Goal: Information Seeking & Learning: Learn about a topic

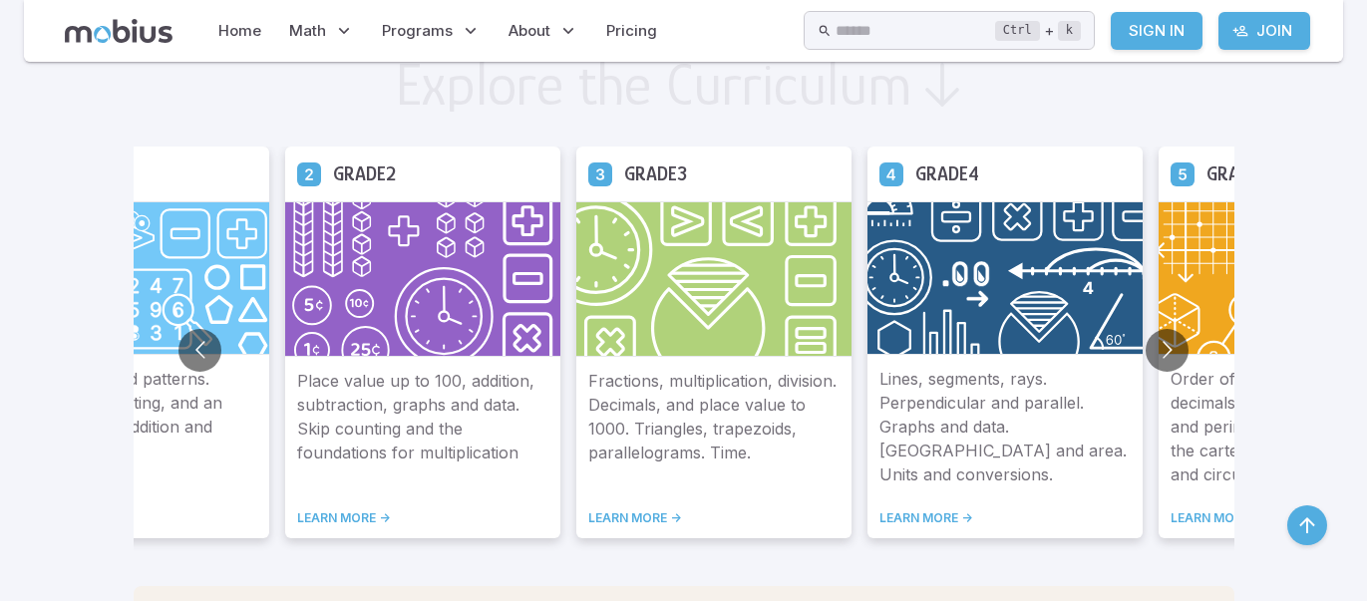
scroll to position [1155, 0]
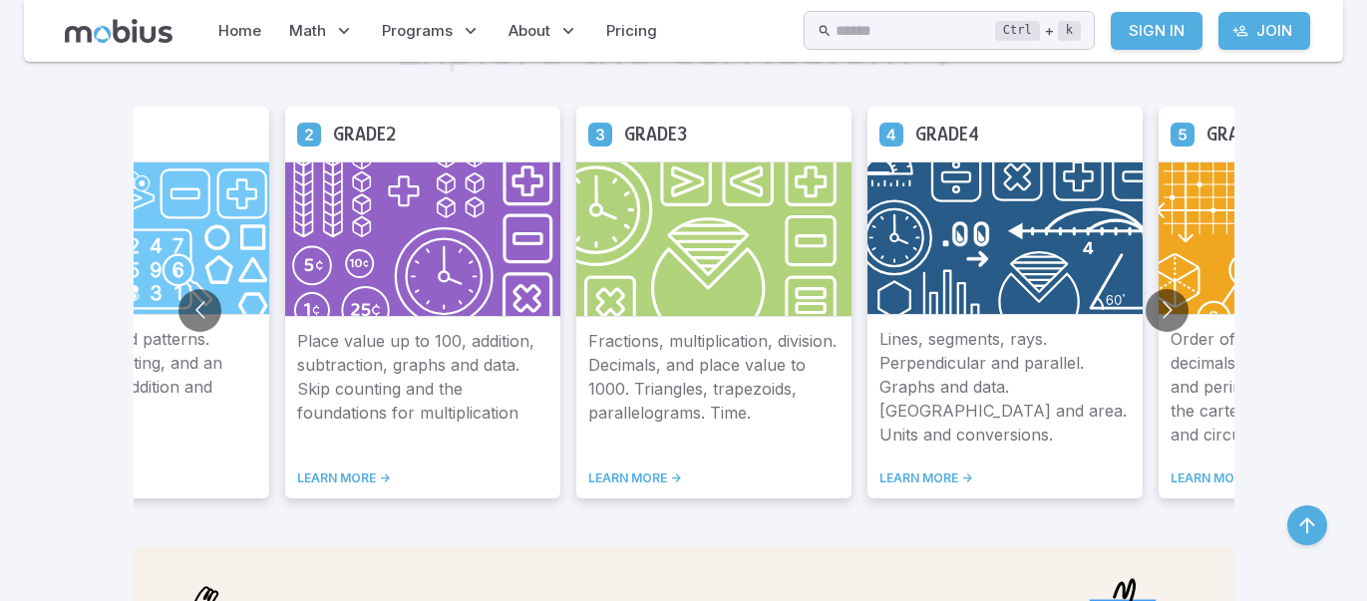
click at [674, 472] on link "LEARN MORE ->" at bounding box center [713, 479] width 251 height 16
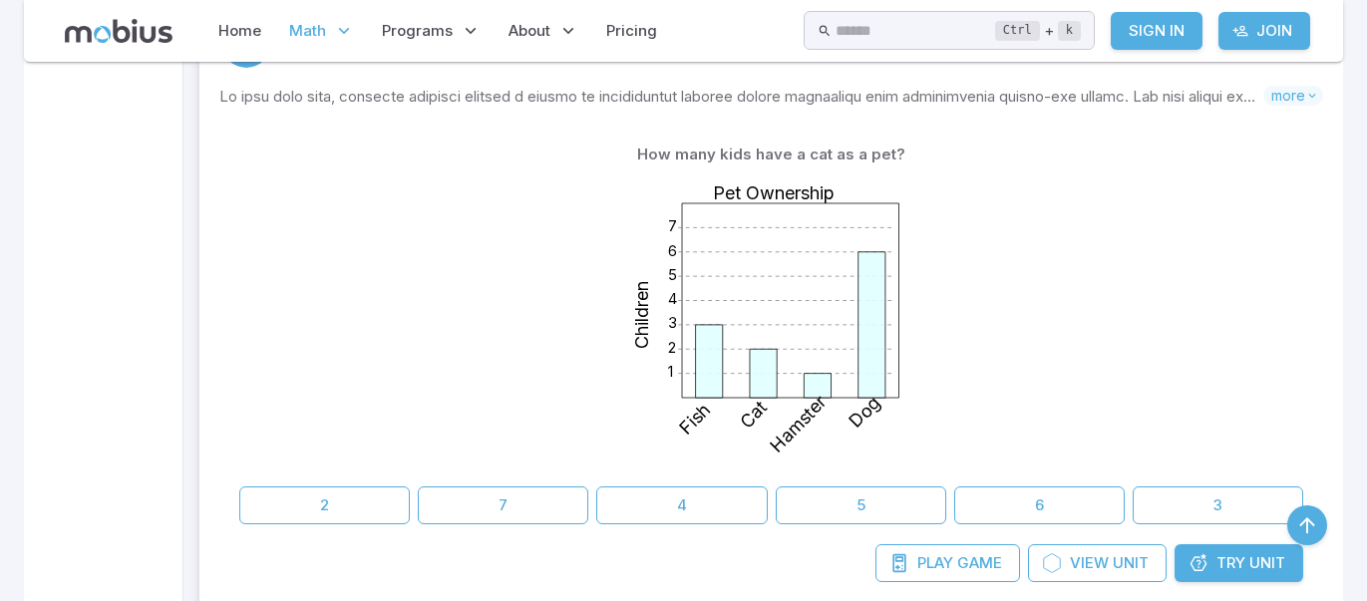
scroll to position [1475, 0]
click at [1046, 491] on button "6" at bounding box center [1039, 504] width 170 height 38
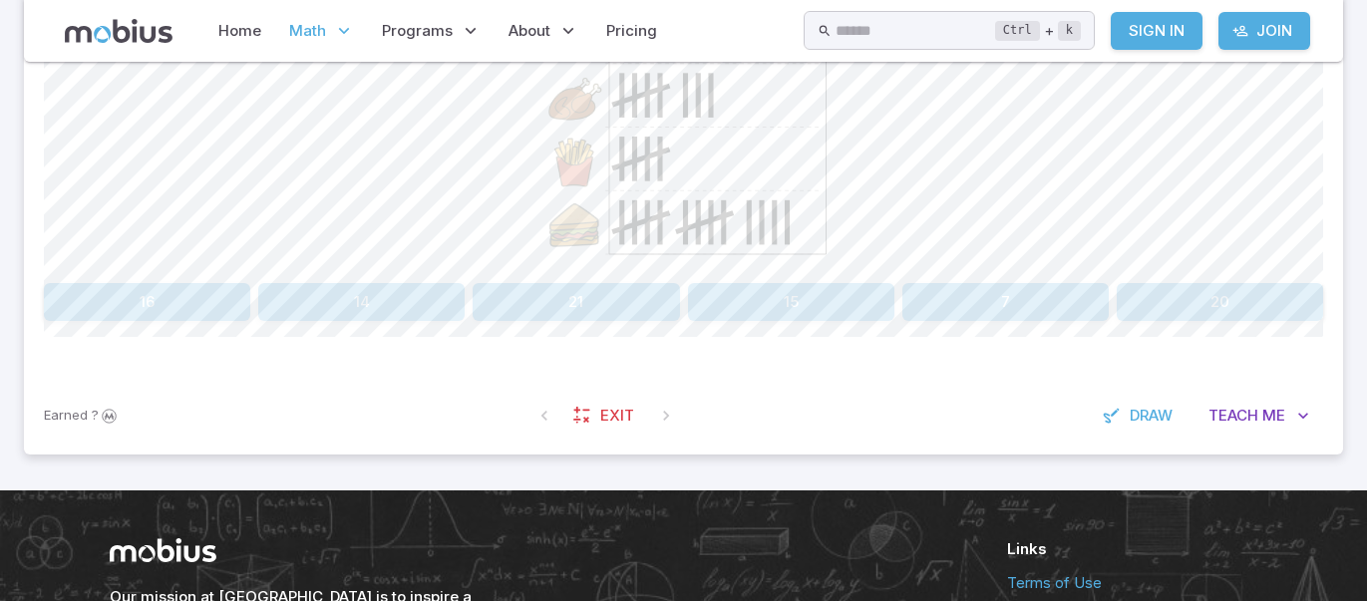
scroll to position [677, 0]
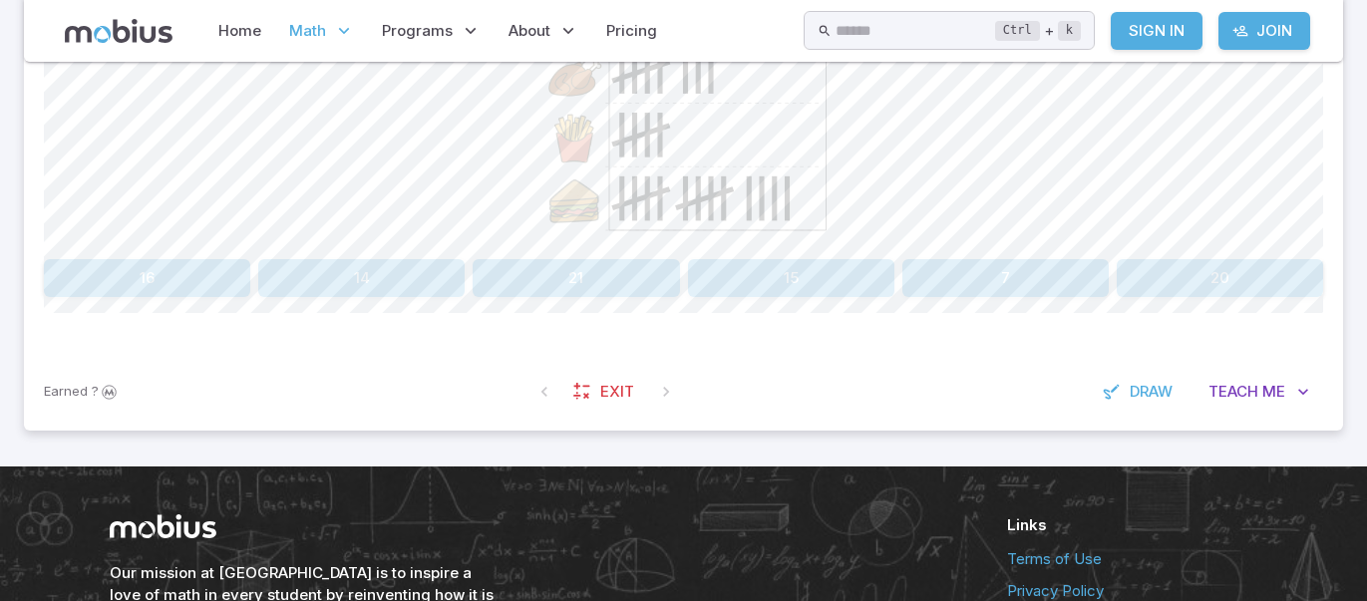
click at [777, 265] on button "15" at bounding box center [791, 278] width 206 height 38
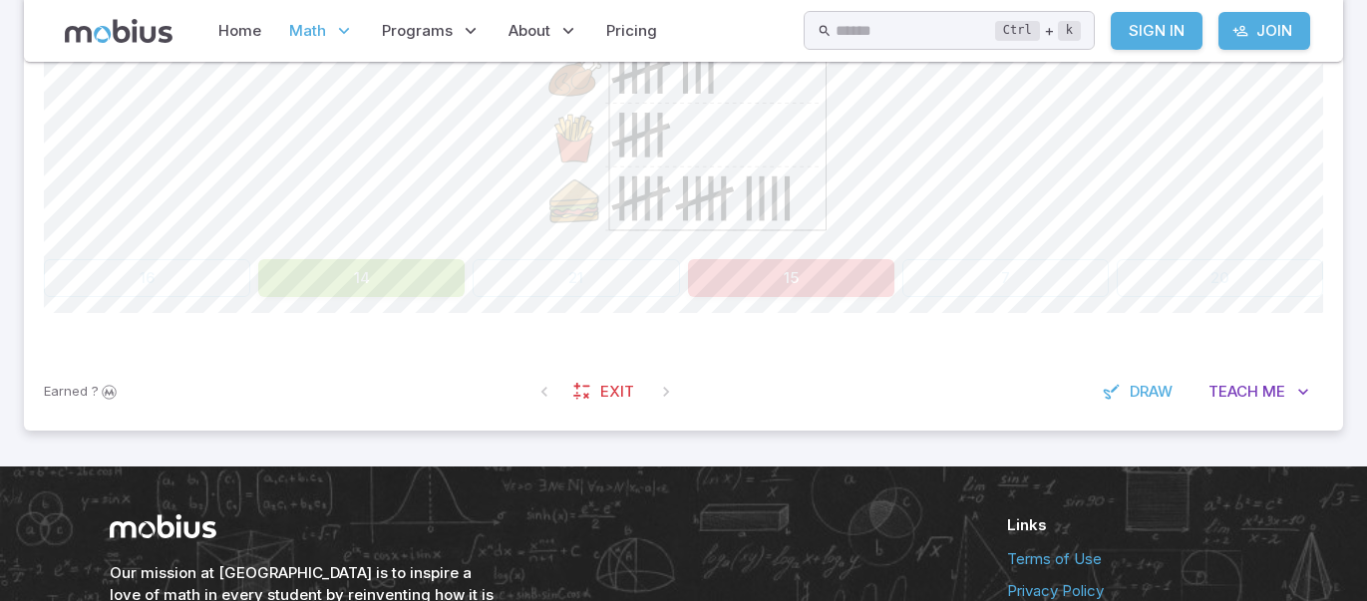
click at [410, 275] on button "14" at bounding box center [361, 278] width 206 height 38
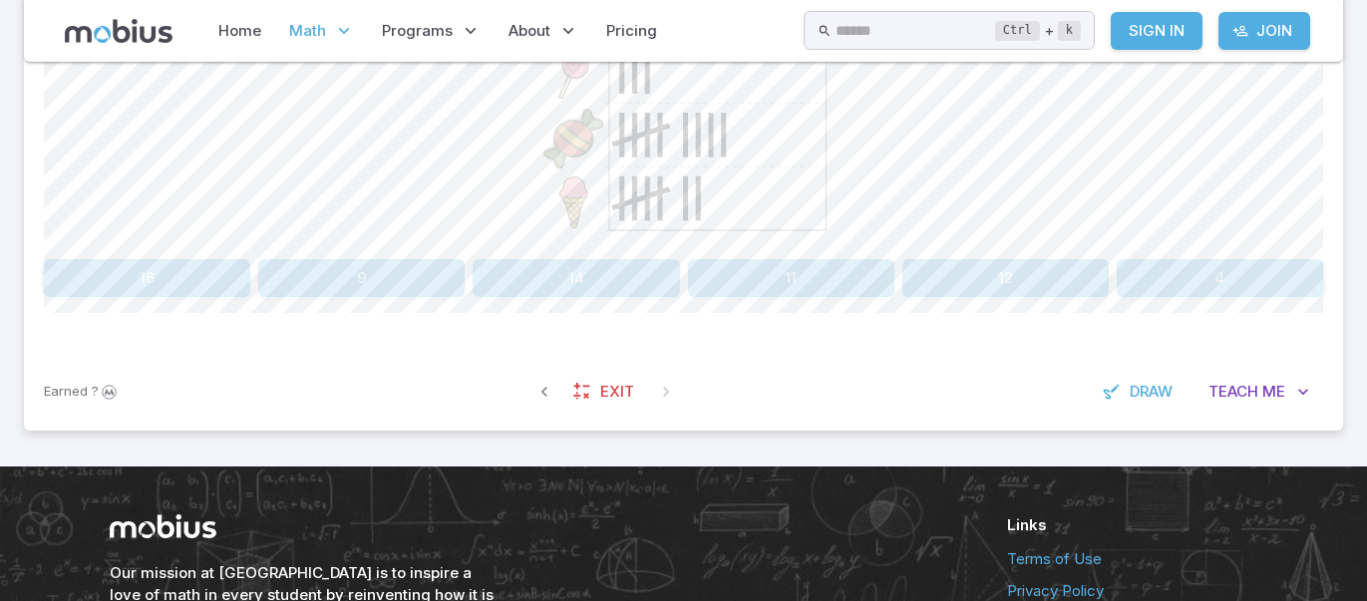
click at [410, 275] on button "9" at bounding box center [361, 278] width 206 height 38
click at [481, 279] on button "Watermelon" at bounding box center [523, 278] width 314 height 38
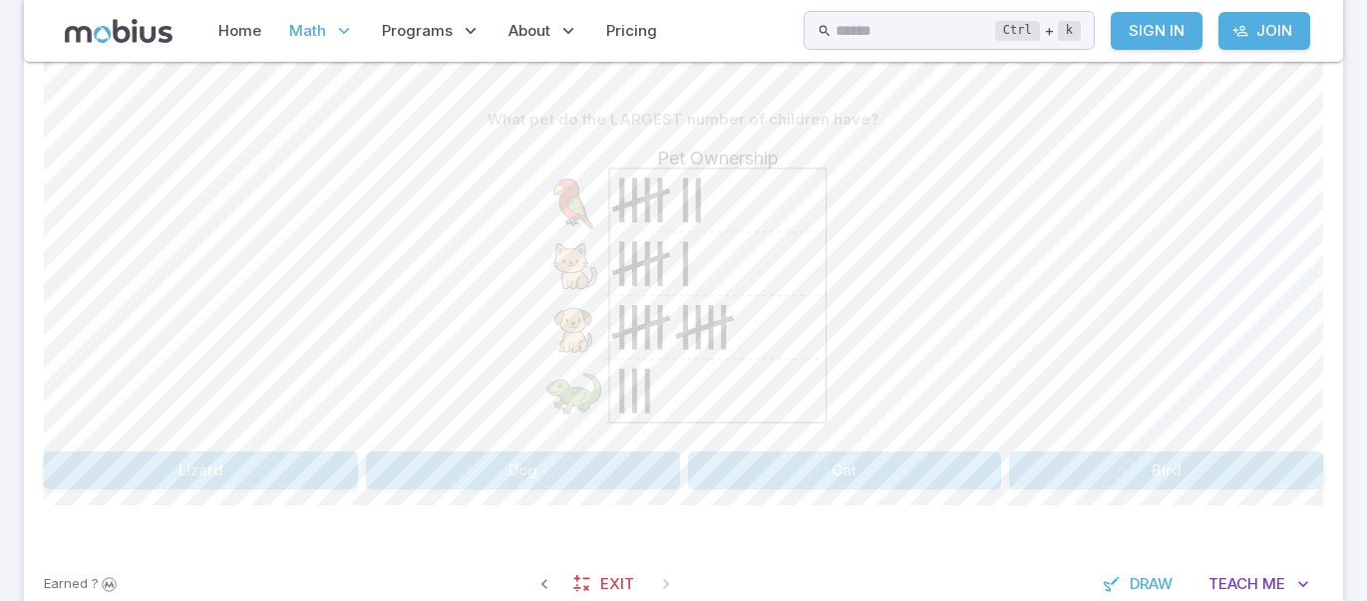
scroll to position [478, 0]
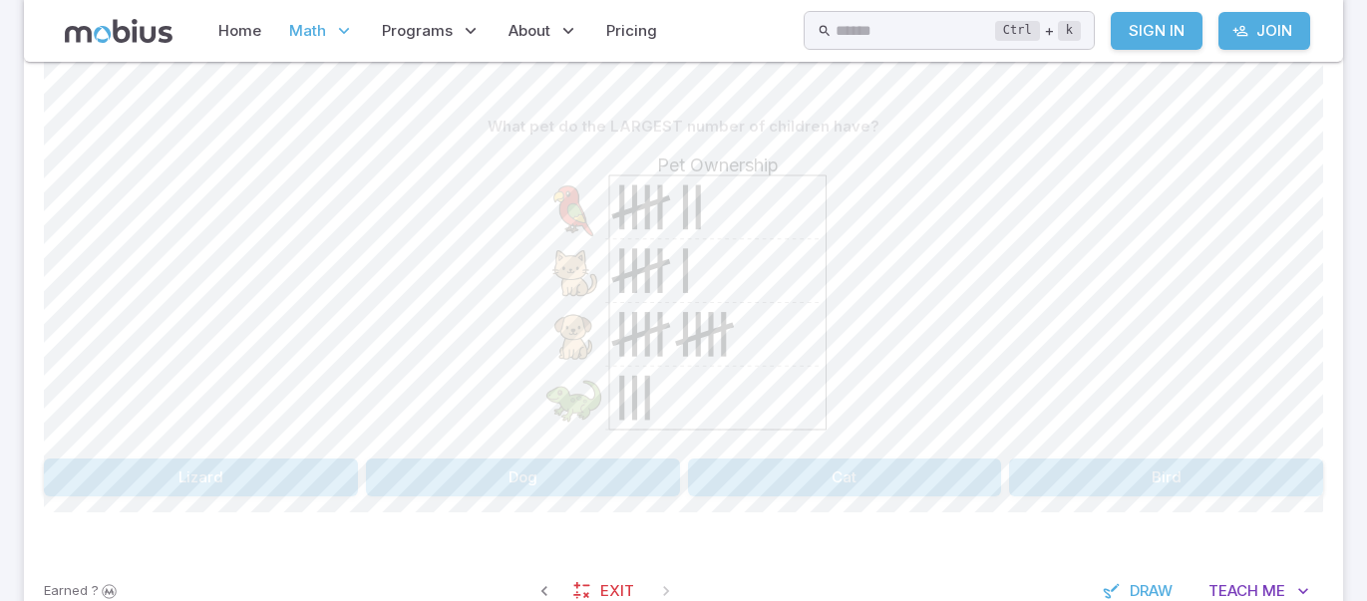
click at [812, 486] on button "Cat" at bounding box center [845, 478] width 314 height 38
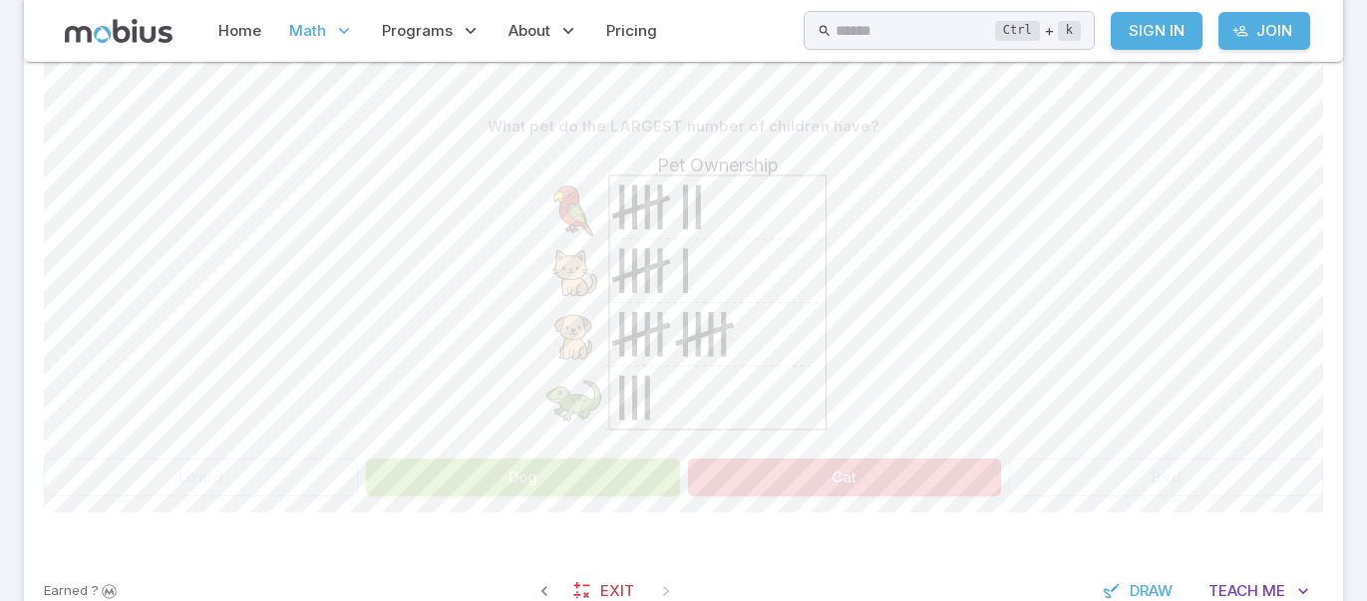
click at [667, 471] on button "Dog" at bounding box center [523, 478] width 314 height 38
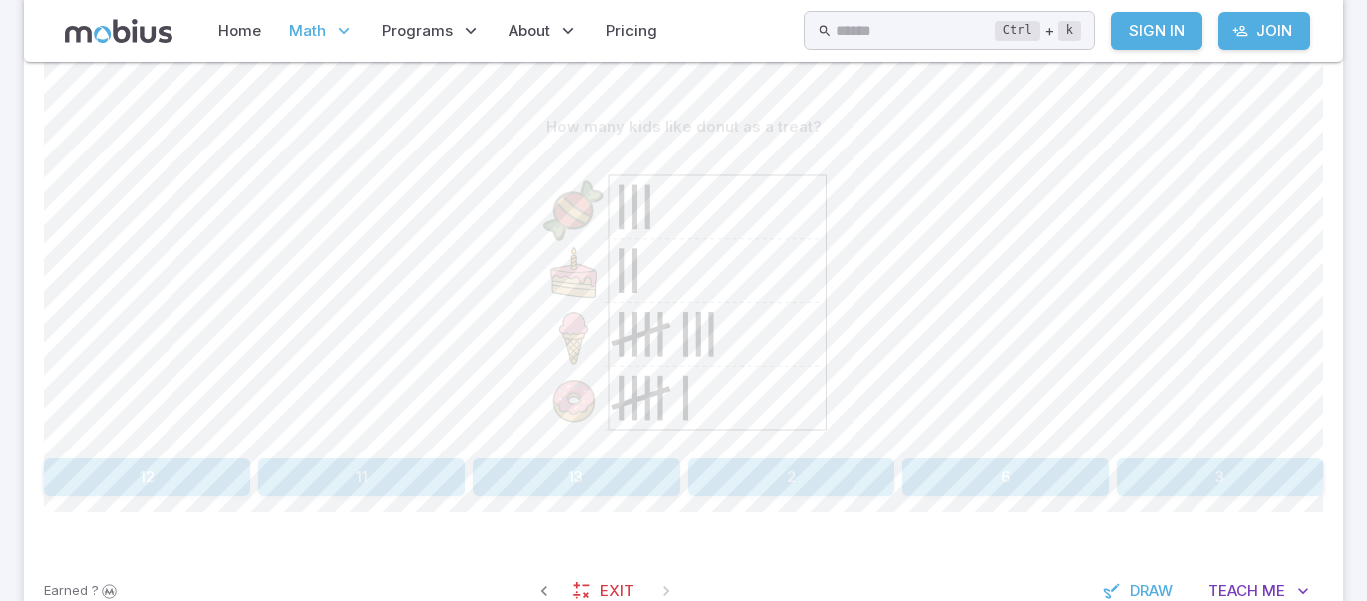
click at [619, 478] on button "13" at bounding box center [576, 478] width 206 height 38
click at [986, 473] on button "10" at bounding box center [1005, 478] width 206 height 38
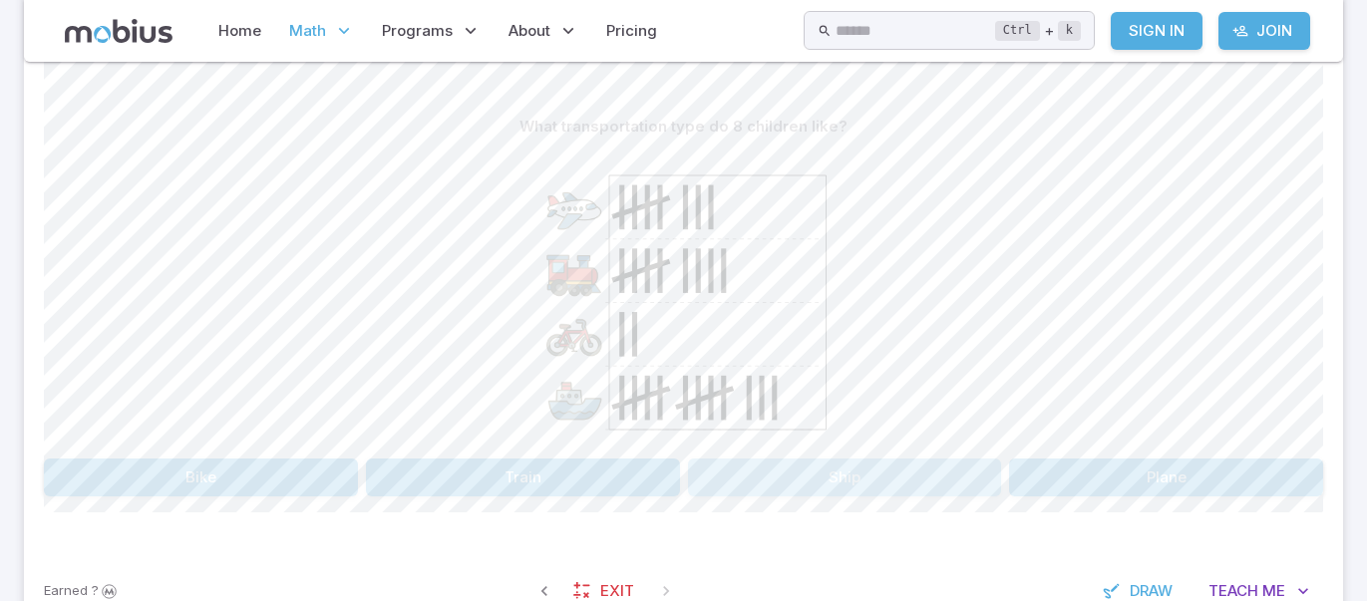
click at [740, 478] on button "Ship" at bounding box center [845, 478] width 314 height 38
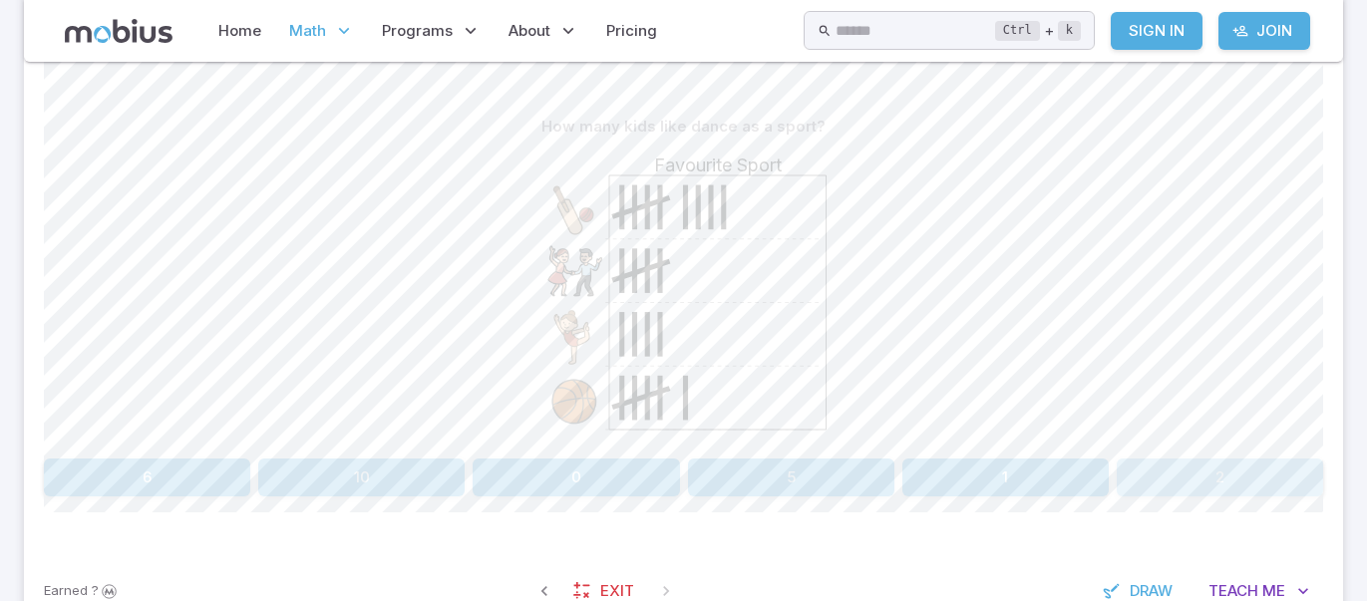
click at [1131, 470] on button "2" at bounding box center [1220, 478] width 206 height 38
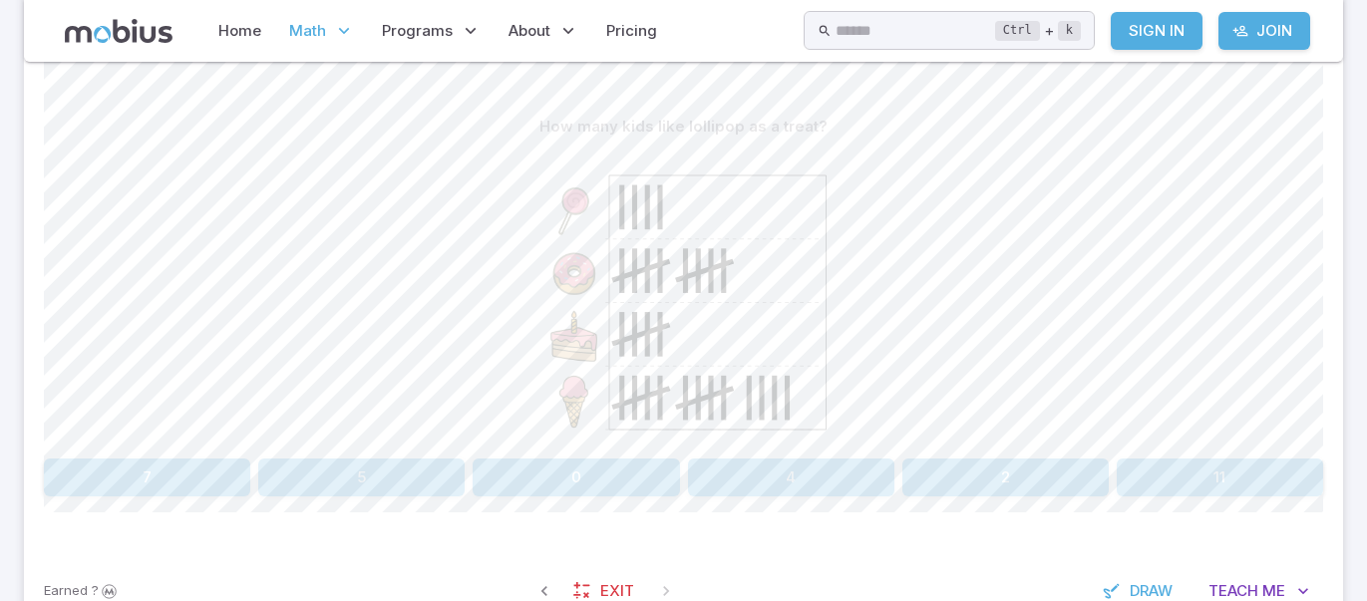
click at [564, 488] on button "0" at bounding box center [576, 478] width 206 height 38
click at [356, 475] on button "4" at bounding box center [361, 478] width 206 height 38
click at [149, 470] on button "6" at bounding box center [147, 478] width 206 height 38
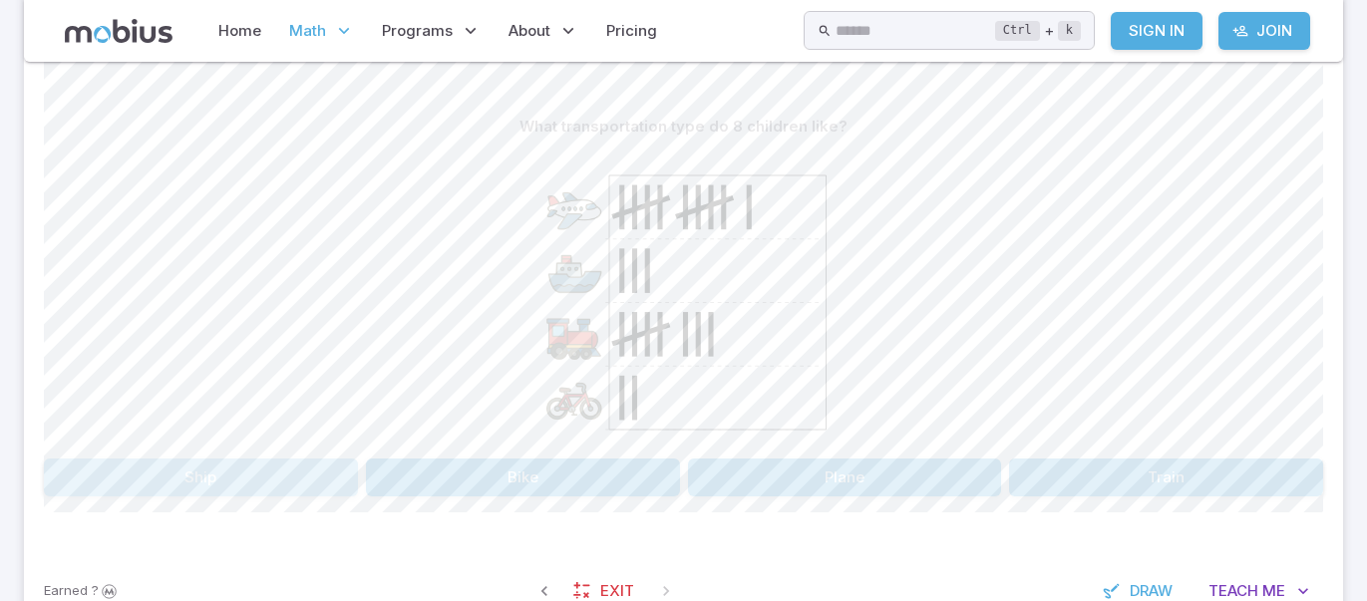
click at [292, 487] on button "Ship" at bounding box center [201, 478] width 314 height 38
click at [1240, 481] on button "3" at bounding box center [1220, 478] width 206 height 38
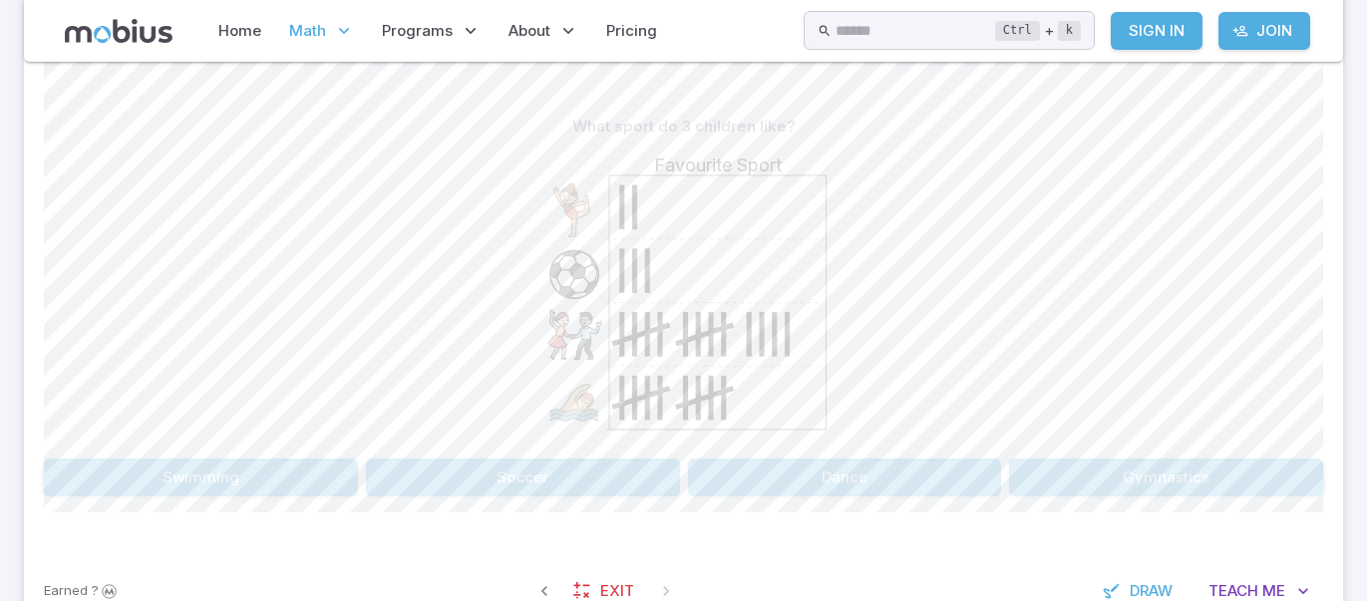
click at [913, 481] on button "Dance" at bounding box center [845, 478] width 314 height 38
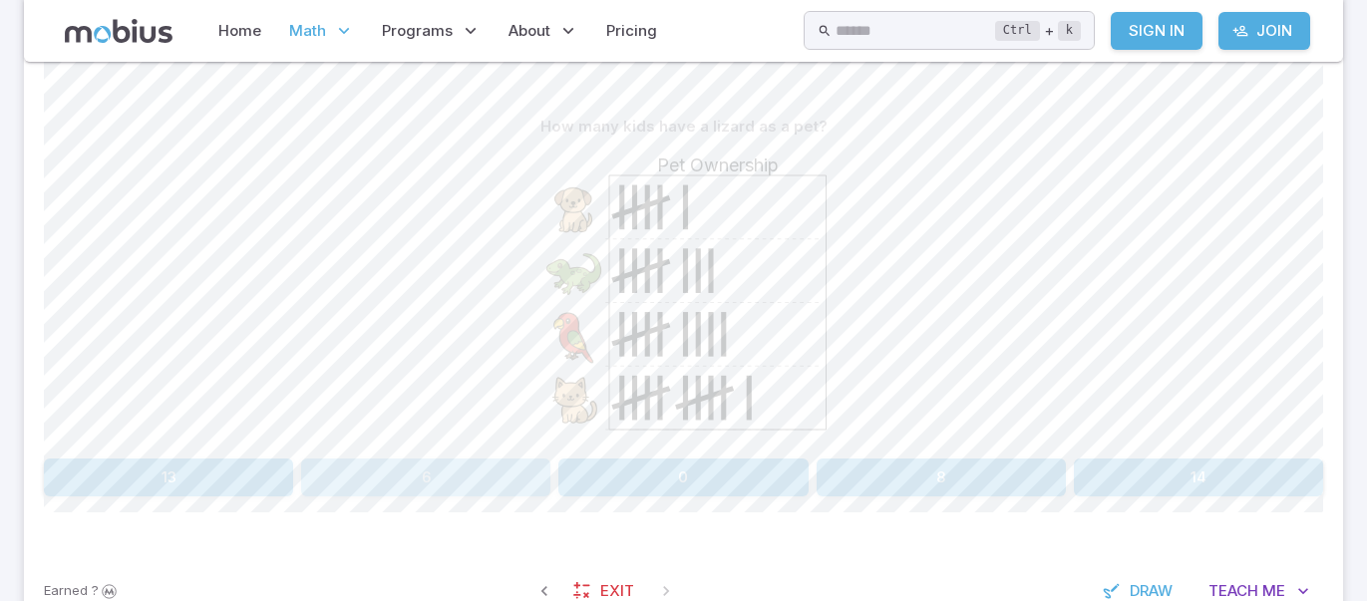
click at [501, 463] on button "6" at bounding box center [425, 478] width 249 height 38
click at [995, 478] on button "13" at bounding box center [1005, 478] width 206 height 38
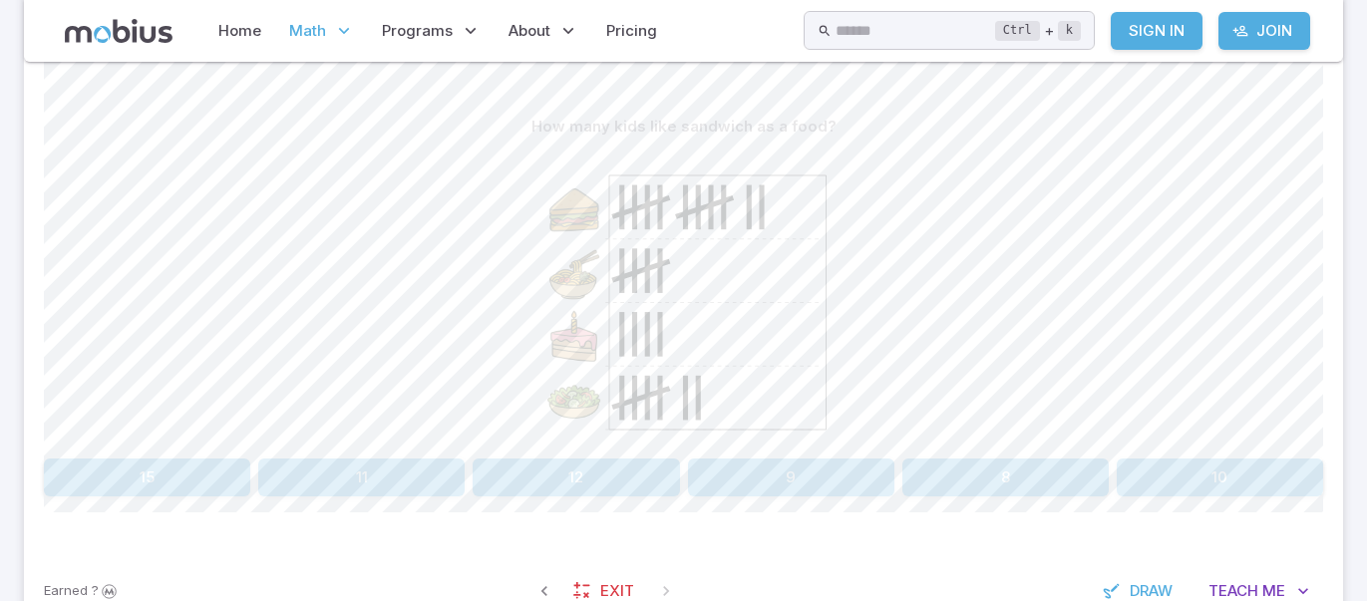
click at [389, 476] on button "11" at bounding box center [361, 478] width 206 height 38
click at [145, 30] on icon at bounding box center [119, 31] width 108 height 24
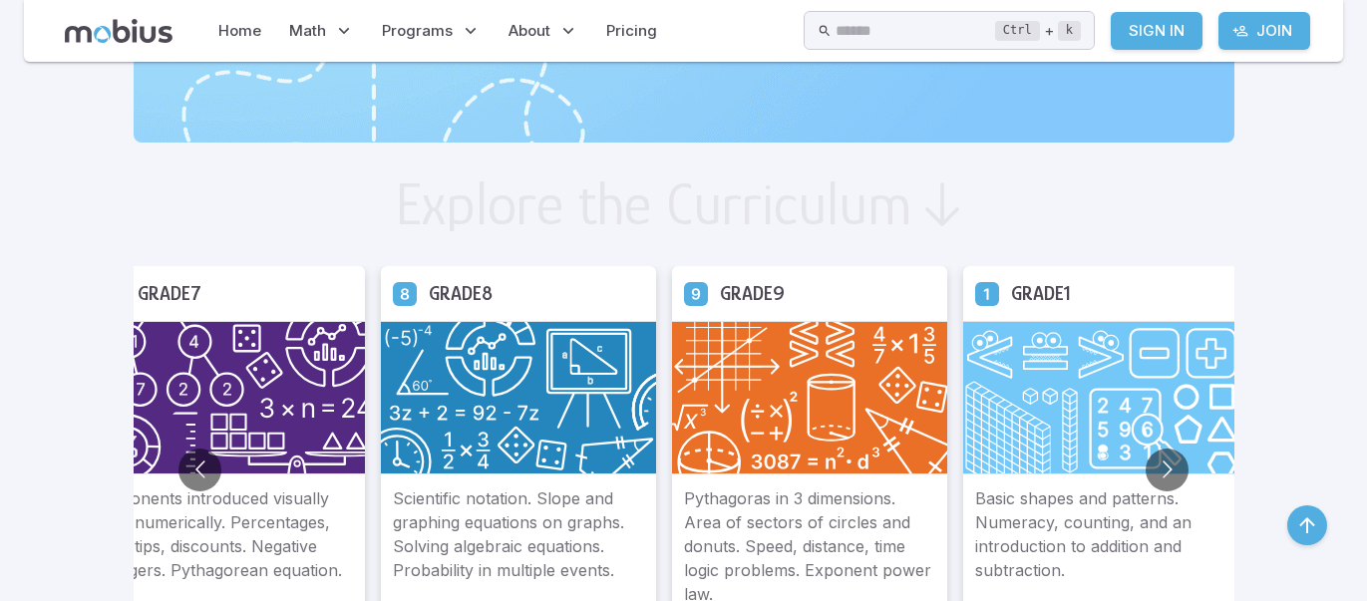
scroll to position [1036, 0]
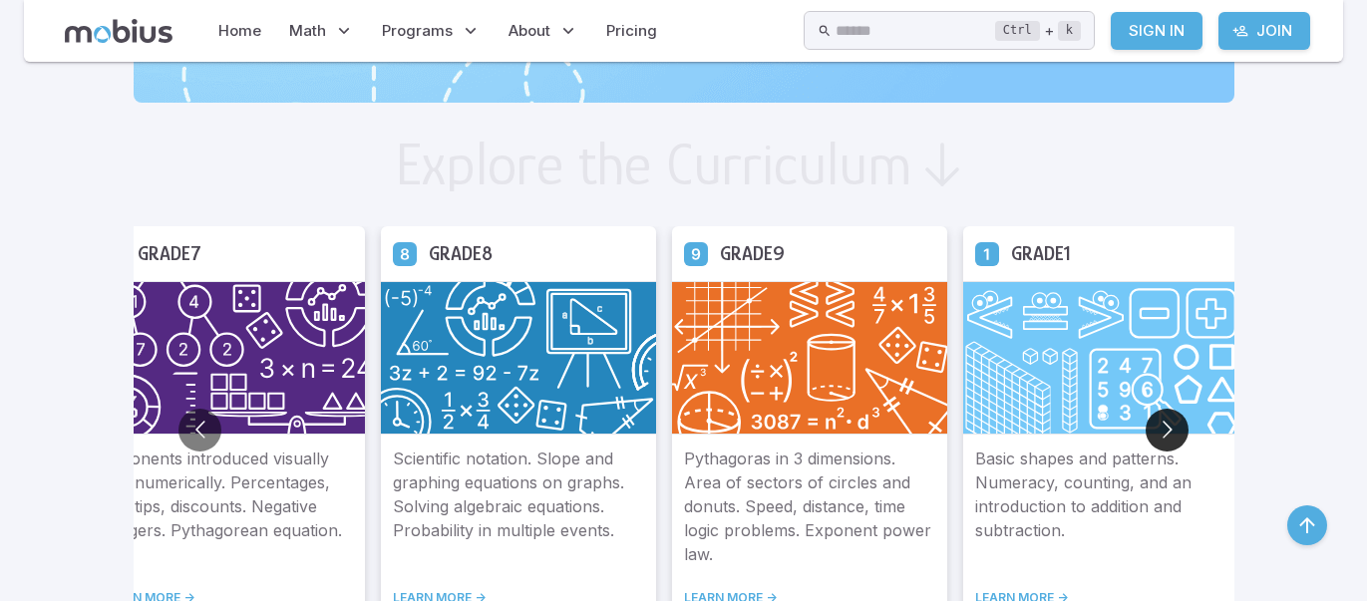
click at [1177, 424] on button "Go to next slide" at bounding box center [1167, 430] width 43 height 43
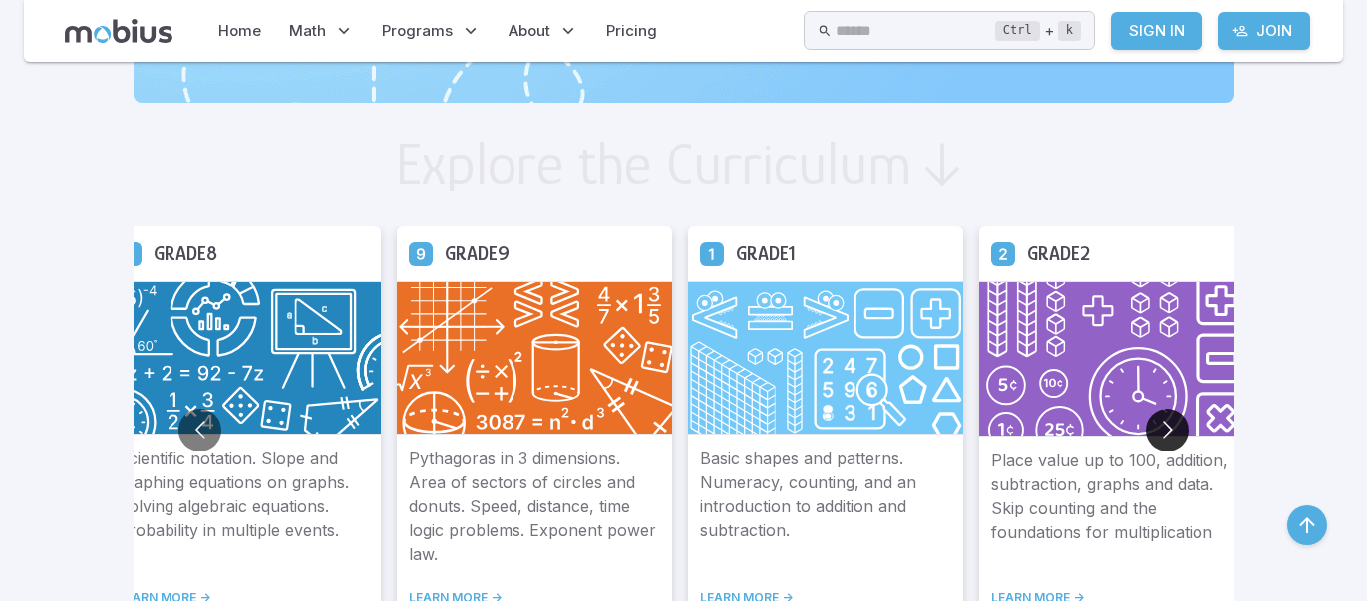
click at [1177, 424] on button "Go to next slide" at bounding box center [1167, 430] width 43 height 43
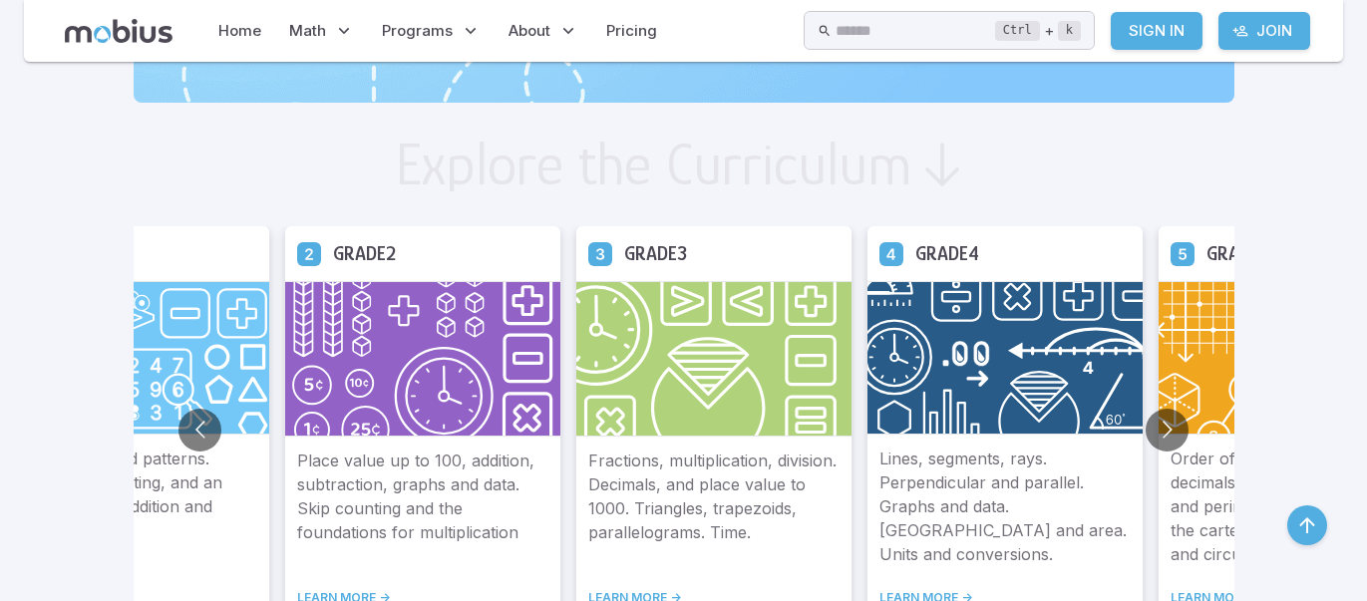
click at [927, 345] on img at bounding box center [1004, 358] width 275 height 154
click at [939, 598] on link "LEARN MORE ->" at bounding box center [1004, 598] width 251 height 16
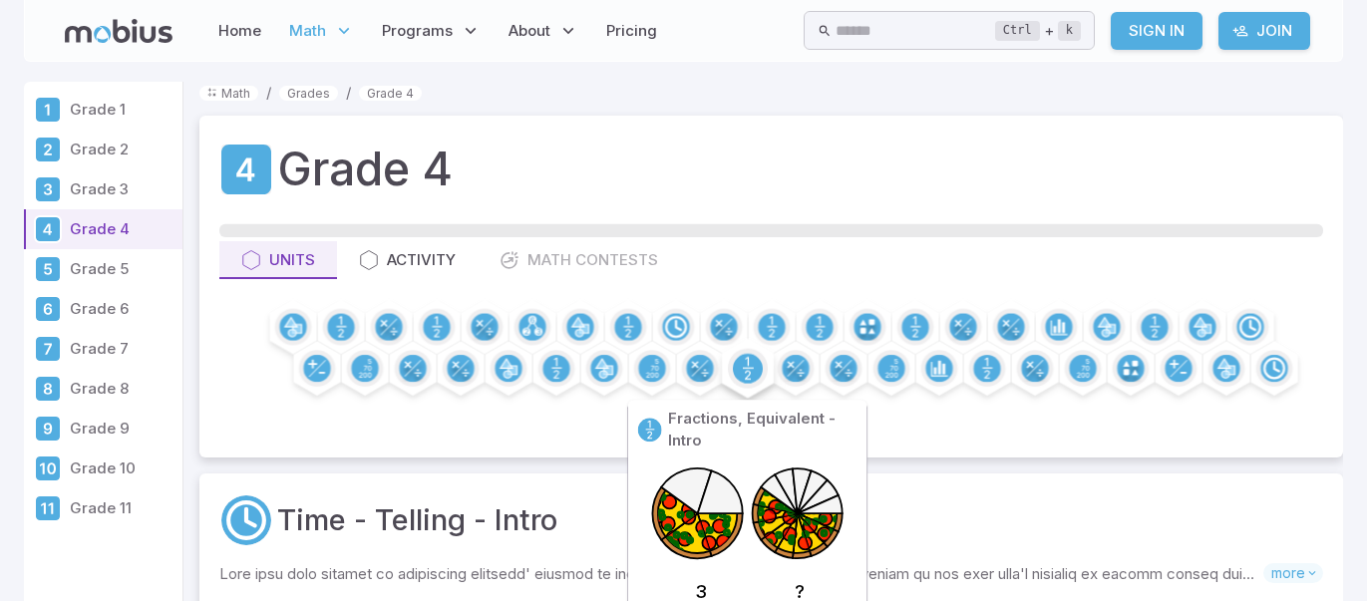
click at [757, 372] on circle at bounding box center [748, 369] width 30 height 30
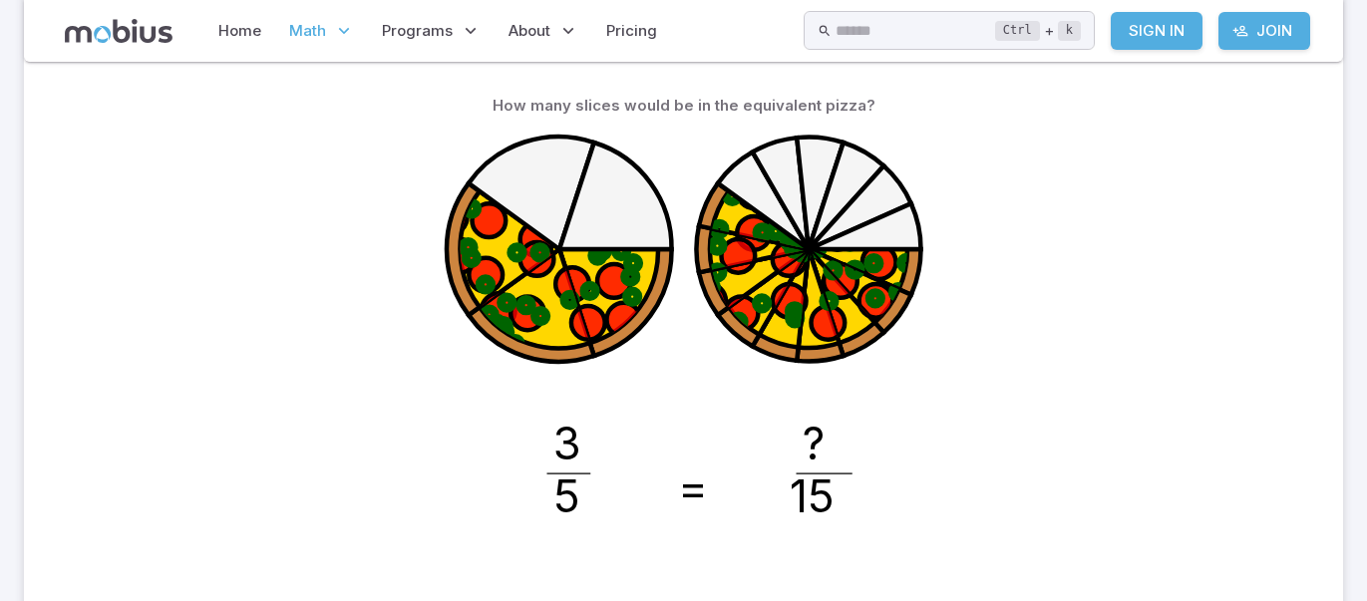
scroll to position [238, 0]
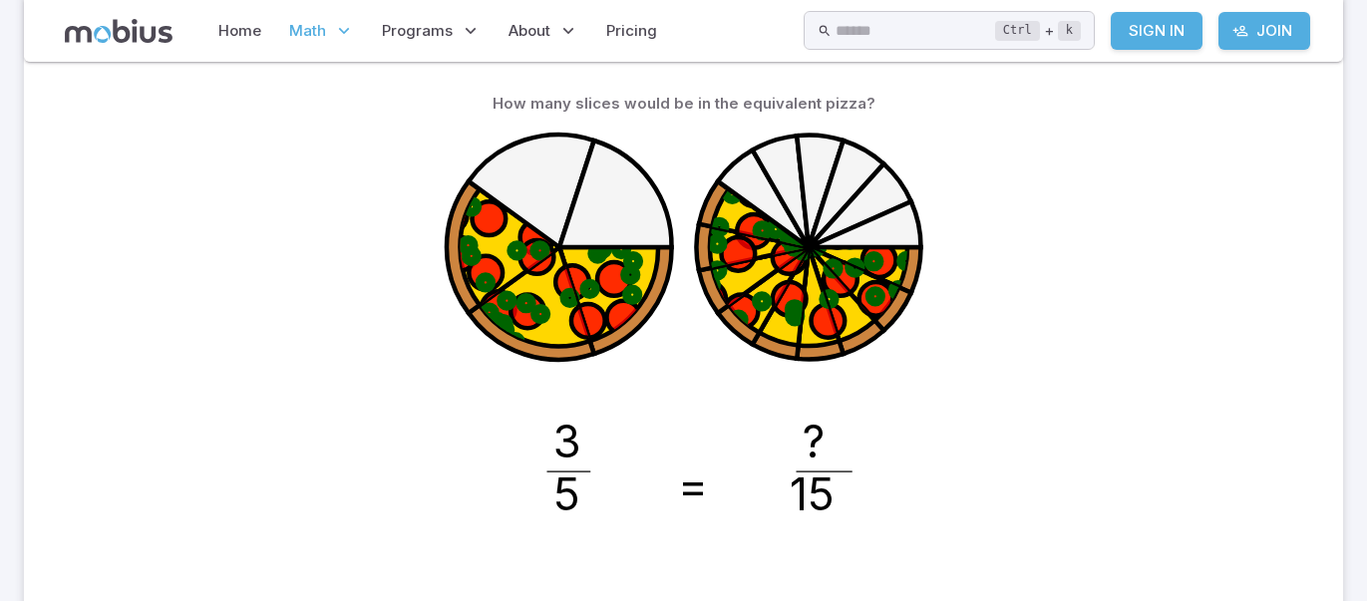
click at [567, 334] on icon at bounding box center [534, 296] width 111 height 99
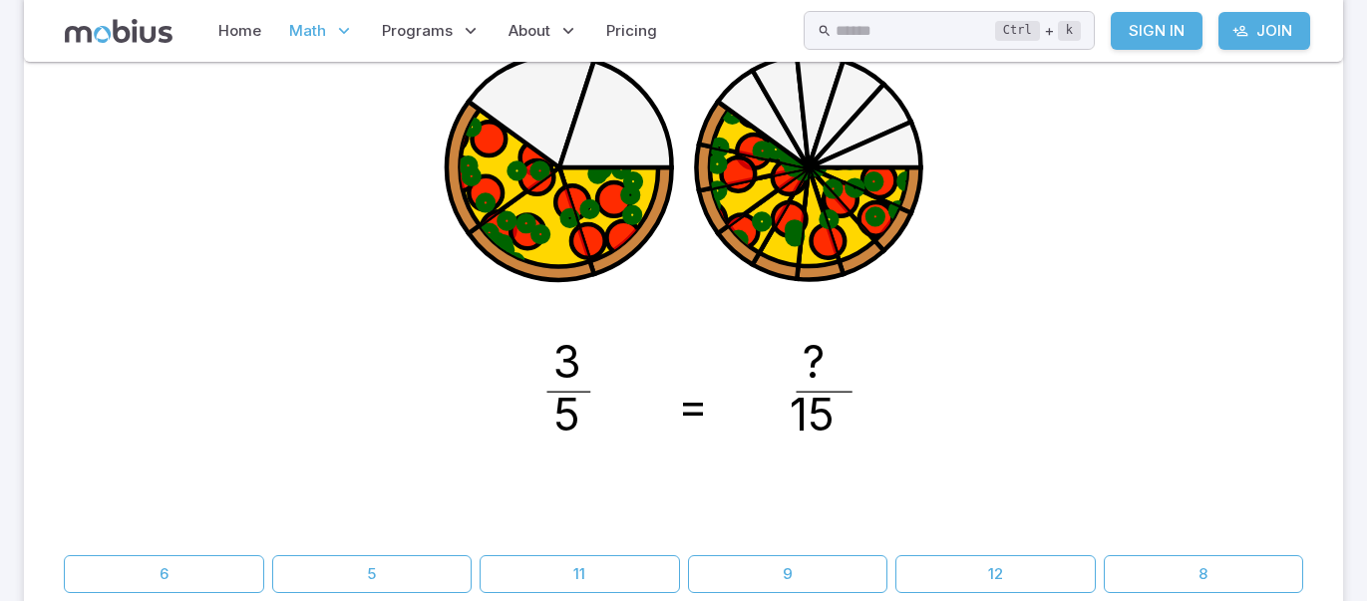
scroll to position [358, 0]
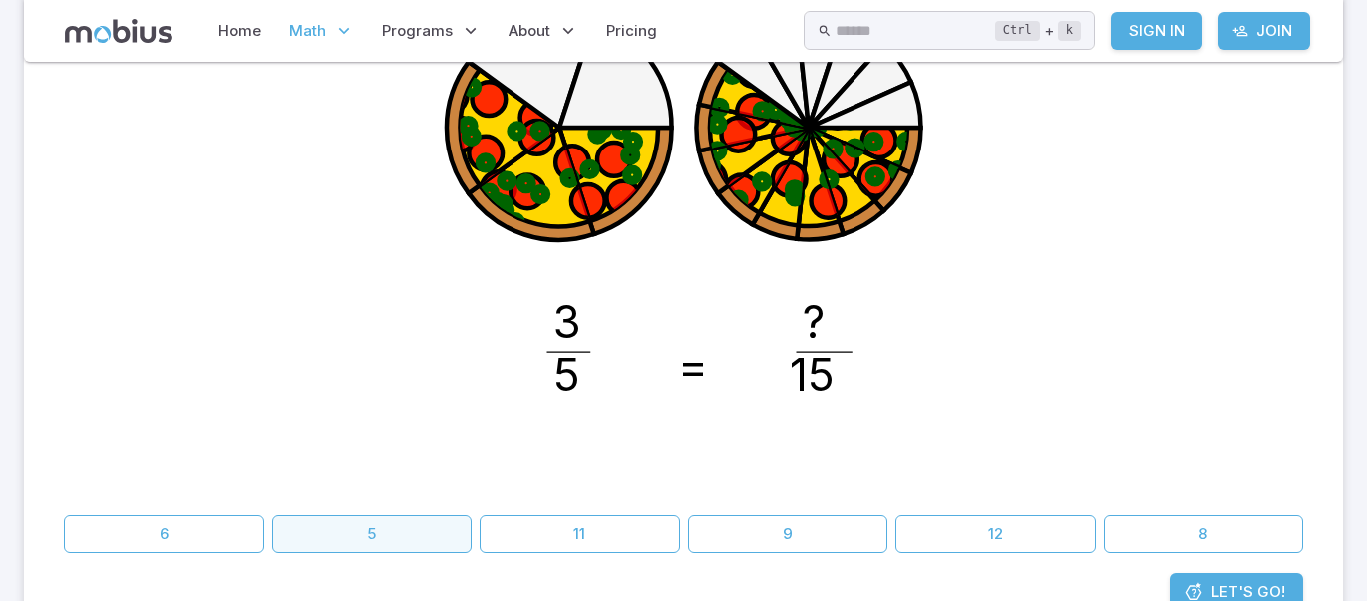
click at [400, 535] on button "5" at bounding box center [372, 534] width 200 height 38
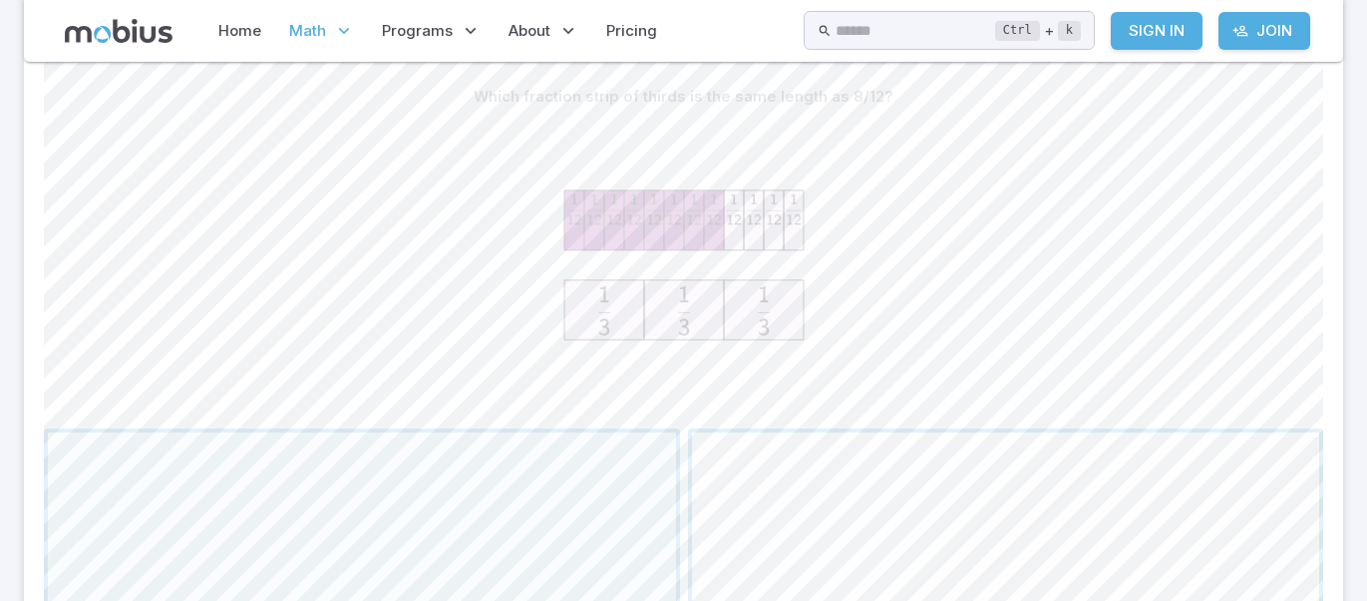
scroll to position [478, 0]
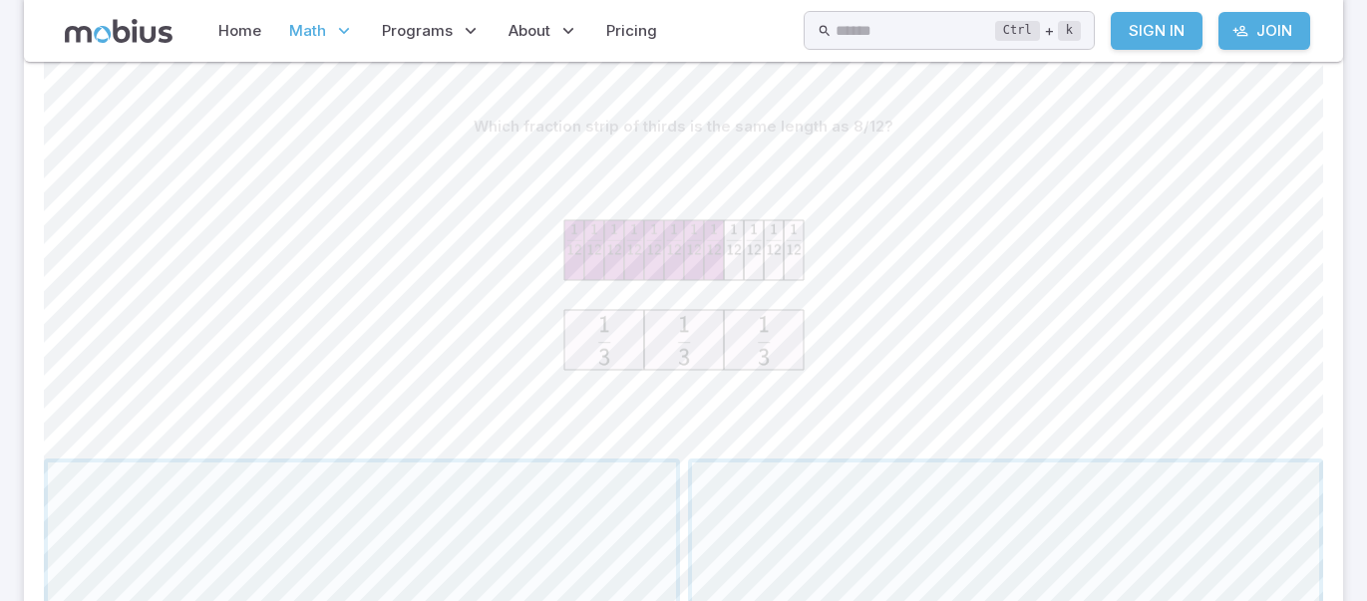
click at [624, 327] on icon at bounding box center [604, 340] width 80 height 60
click at [626, 338] on icon at bounding box center [604, 340] width 80 height 60
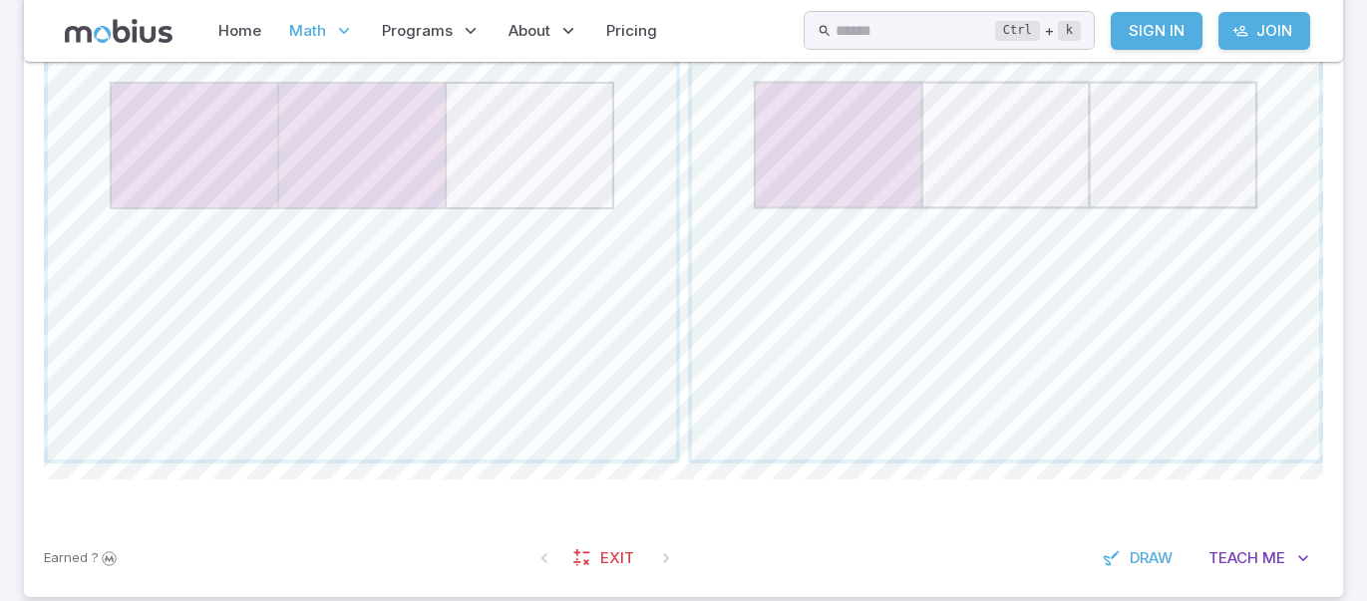
scroll to position [1116, 0]
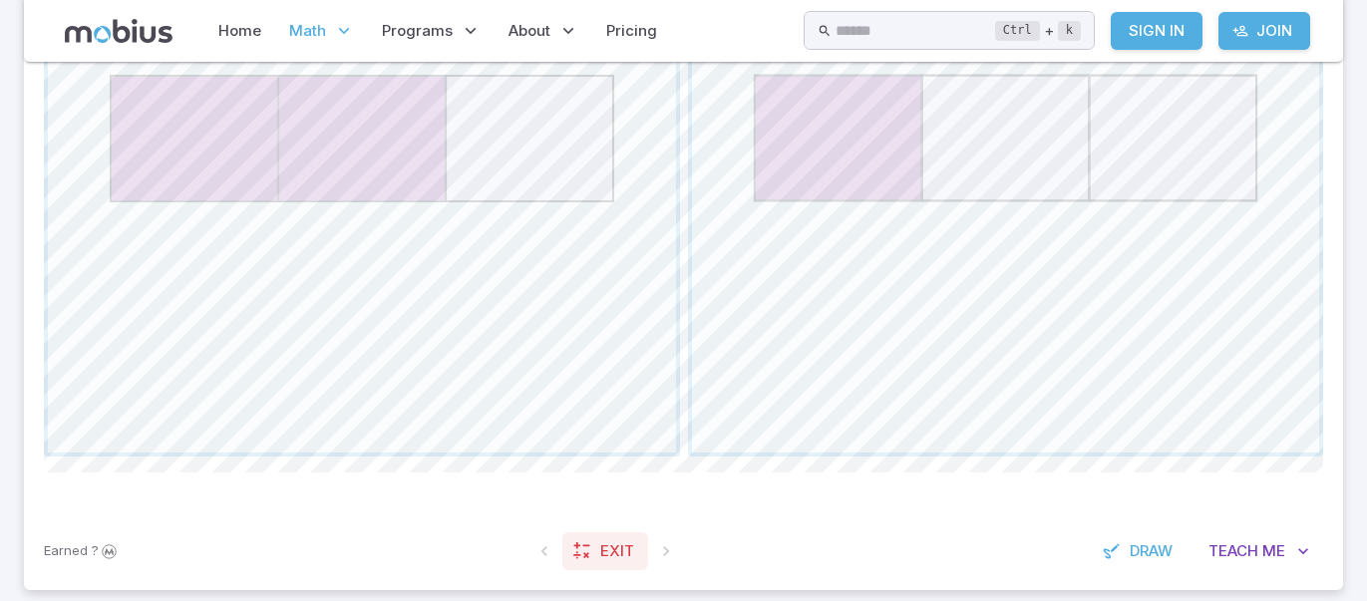
click at [625, 548] on span "Exit" at bounding box center [617, 551] width 34 height 22
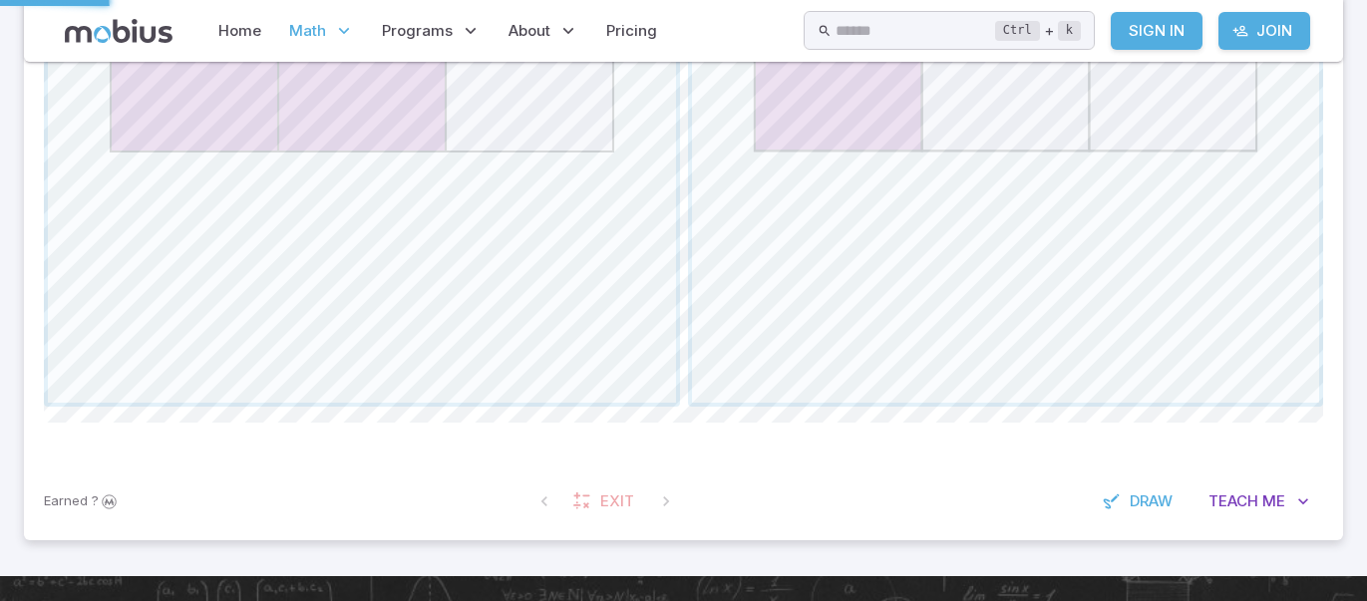
scroll to position [1066, 0]
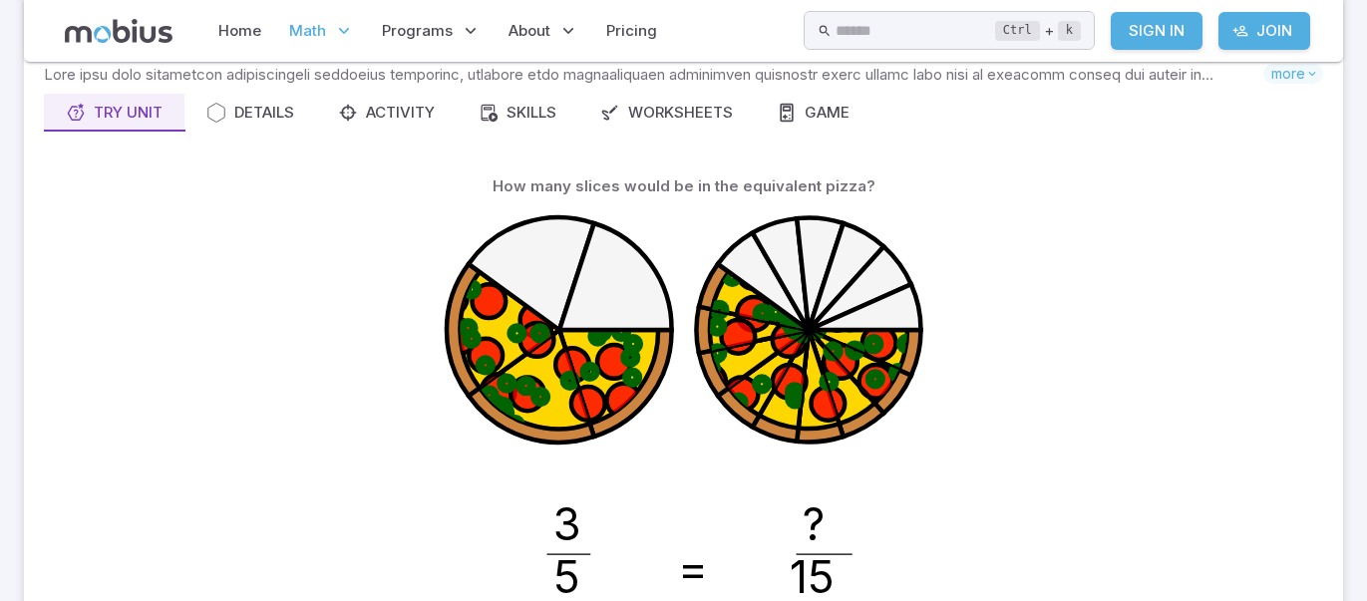
scroll to position [159, 0]
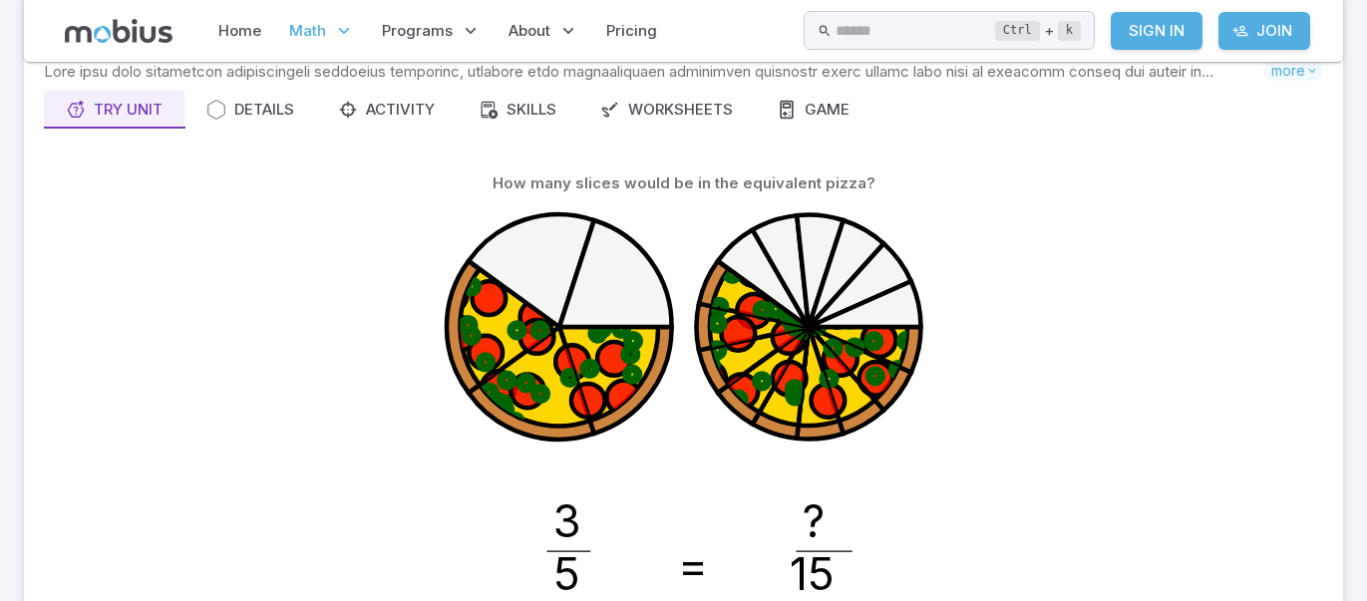
click at [559, 327] on icon at bounding box center [615, 273] width 113 height 107
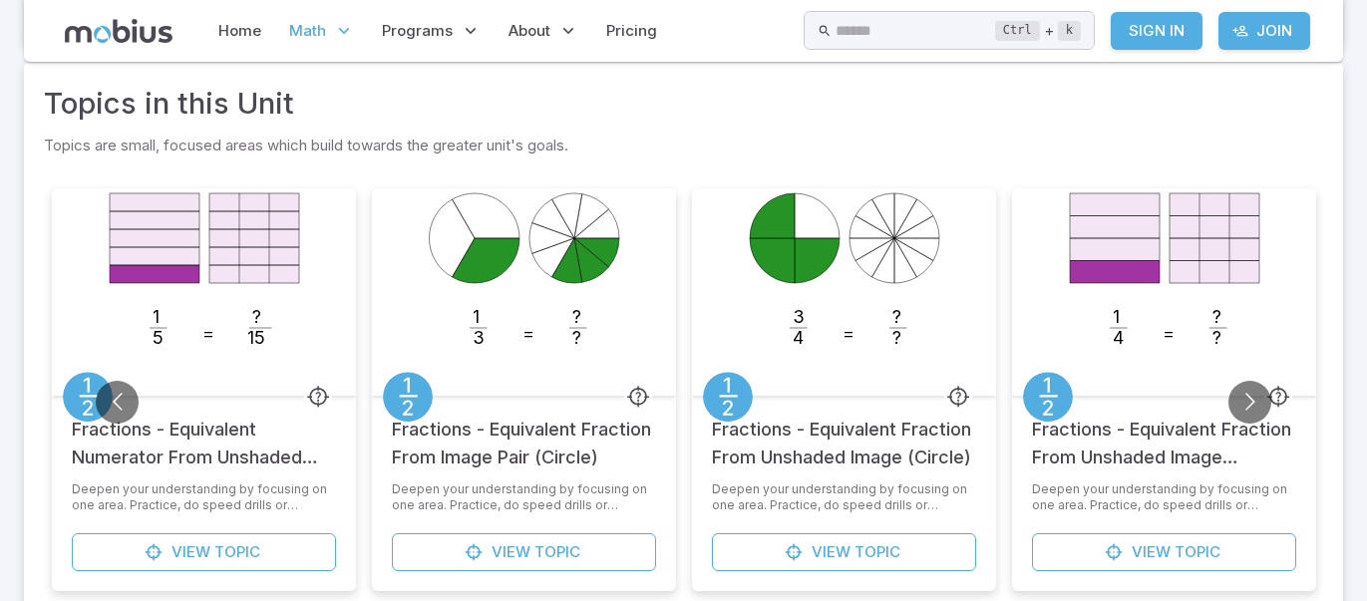
scroll to position [1317, 0]
